Goal: Information Seeking & Learning: Learn about a topic

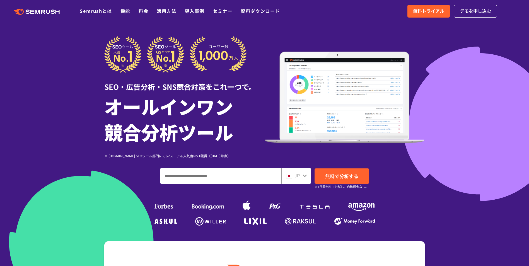
click at [54, 152] on div at bounding box center [264, 155] width 529 height 311
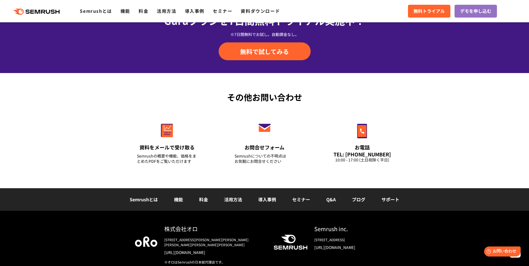
scroll to position [1939, 0]
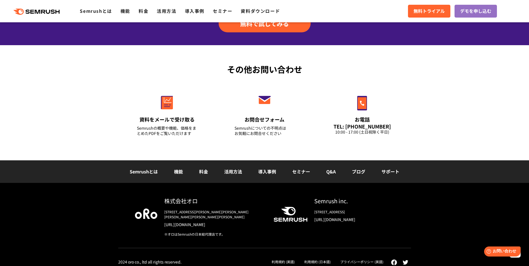
click at [187, 222] on link "[URL][DOMAIN_NAME]" at bounding box center [214, 225] width 100 height 6
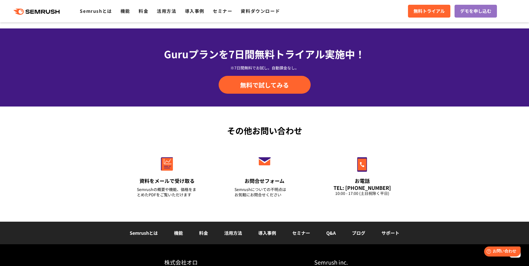
scroll to position [1855, 0]
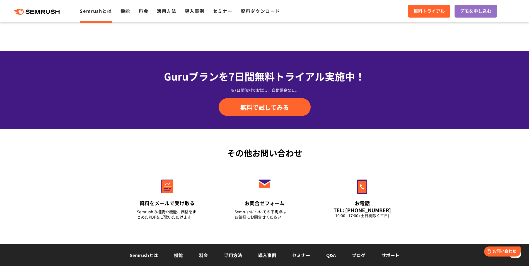
click at [93, 12] on link "Semrushとは" at bounding box center [96, 11] width 32 height 7
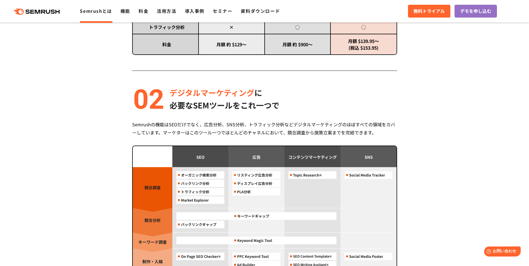
scroll to position [530, 0]
